Goal: Navigation & Orientation: Find specific page/section

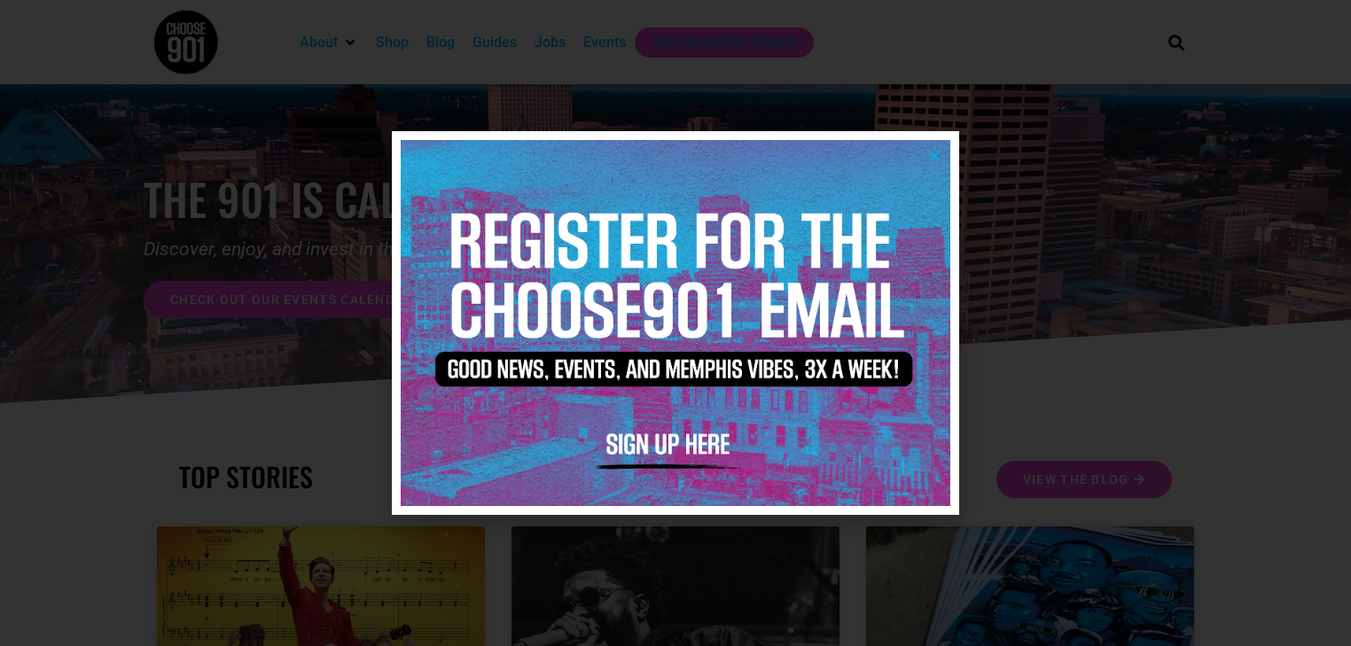
click at [933, 155] on icon "Close" at bounding box center [934, 155] width 13 height 13
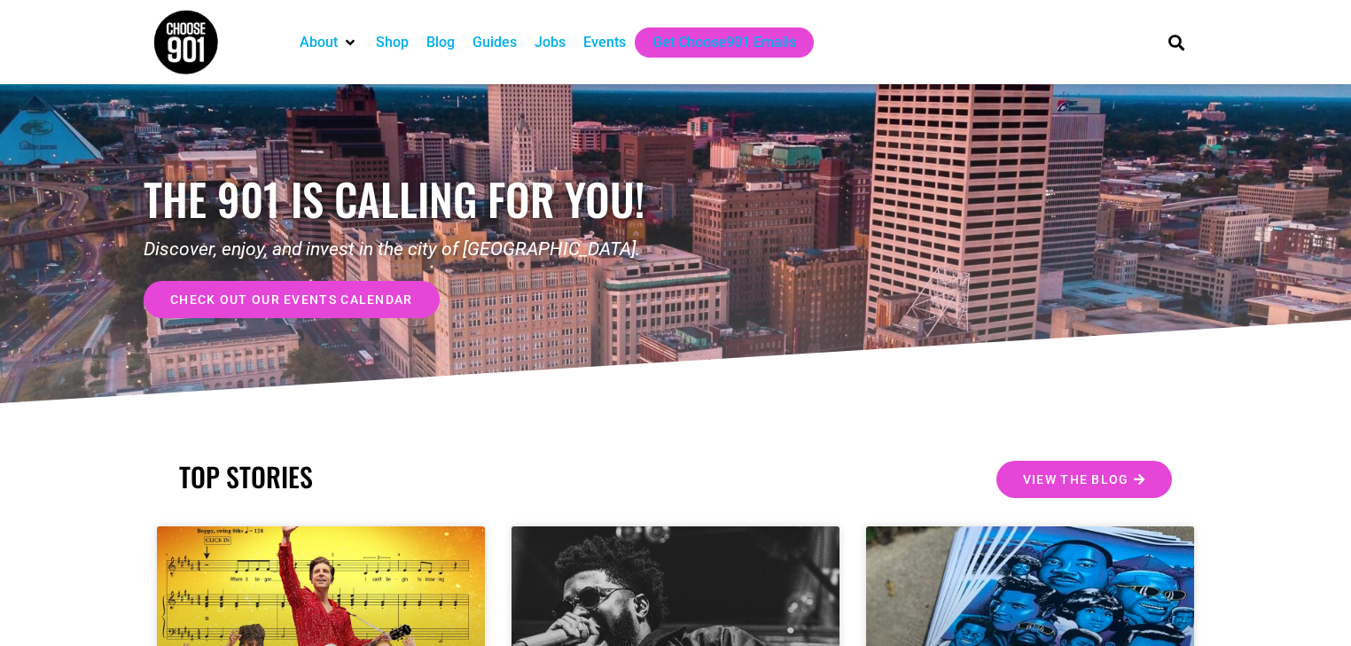
click at [379, 39] on div "Shop" at bounding box center [392, 42] width 33 height 21
click at [442, 43] on div "Blog" at bounding box center [440, 42] width 28 height 21
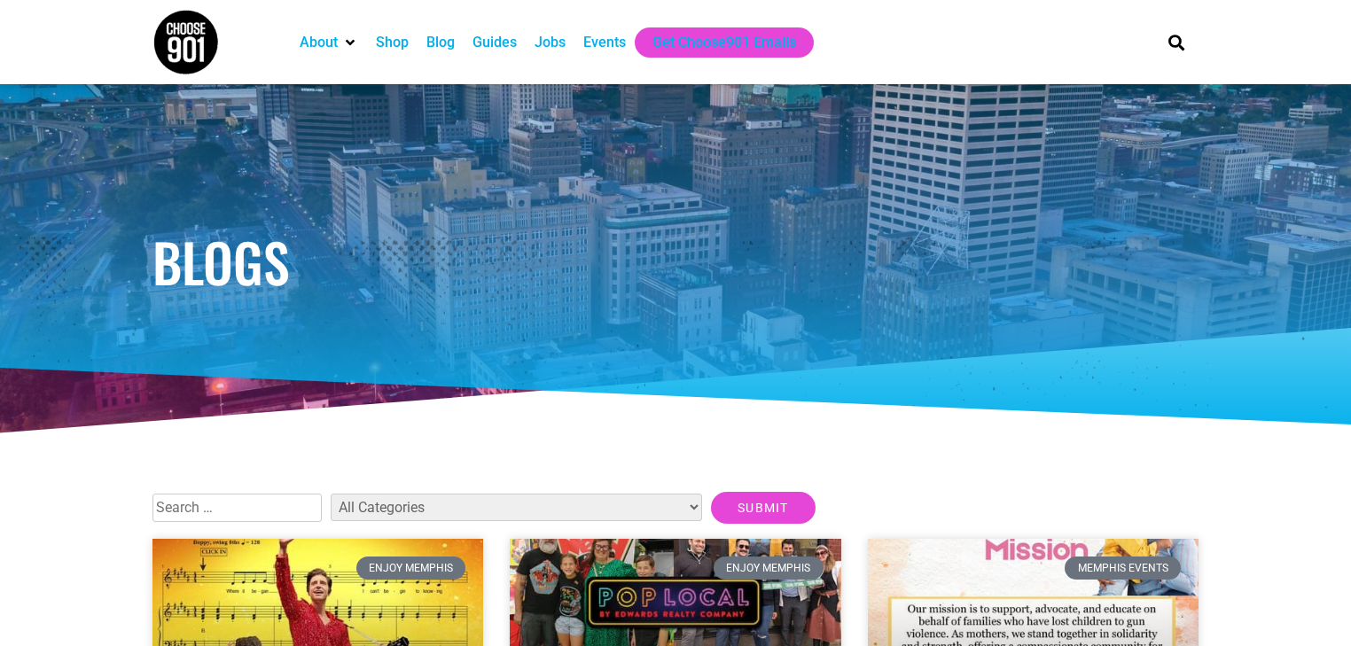
click at [504, 43] on div "Guides" at bounding box center [495, 42] width 44 height 21
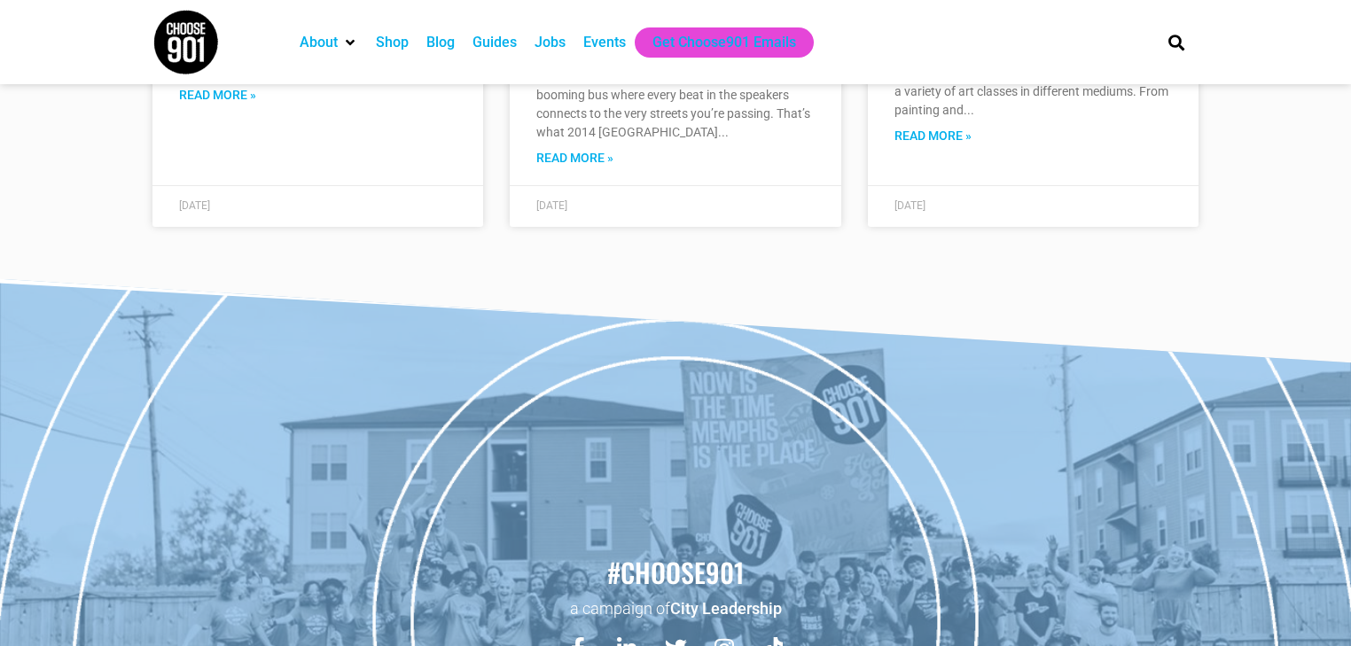
scroll to position [5292, 0]
